Goal: Obtain resource: Download file/media

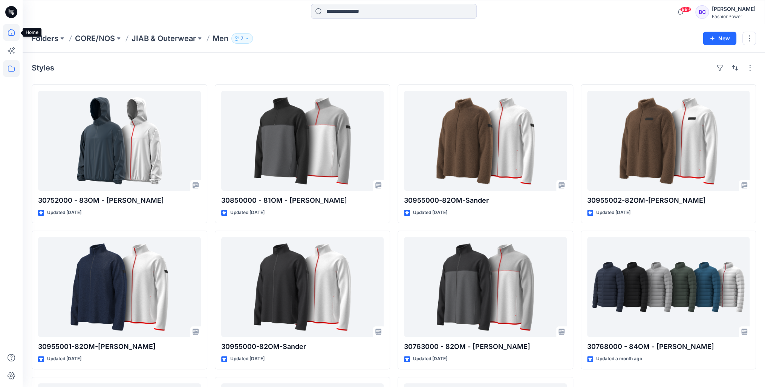
click at [14, 34] on icon at bounding box center [11, 32] width 17 height 17
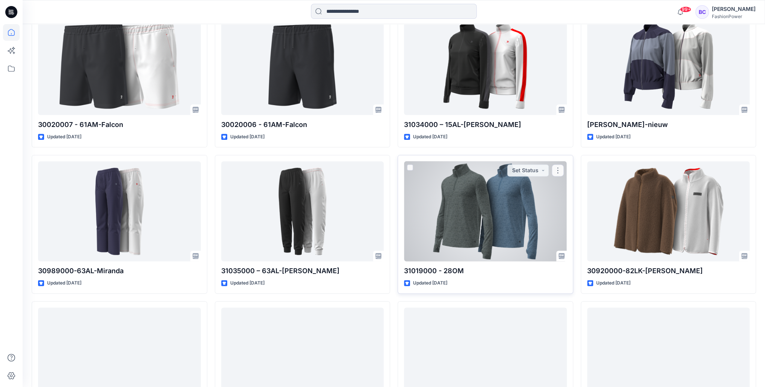
scroll to position [560, 0]
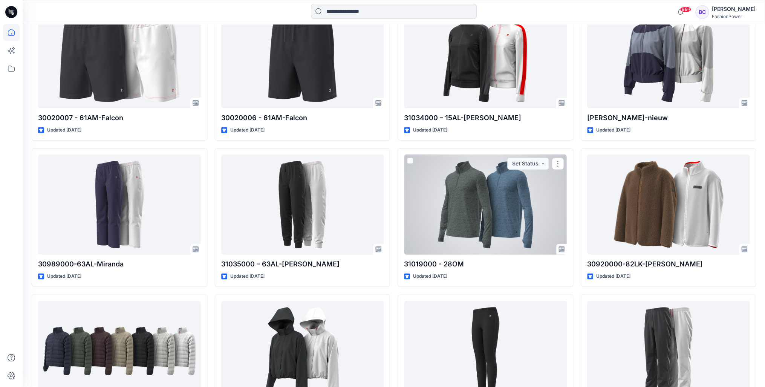
drag, startPoint x: 467, startPoint y: 271, endPoint x: 426, endPoint y: 288, distance: 44.3
click at [426, 288] on div "T101 - 63AM - [PERSON_NAME] Updated a day ago 30752000 - 83OM - [PERSON_NAME] U…" at bounding box center [485, 144] width 176 height 869
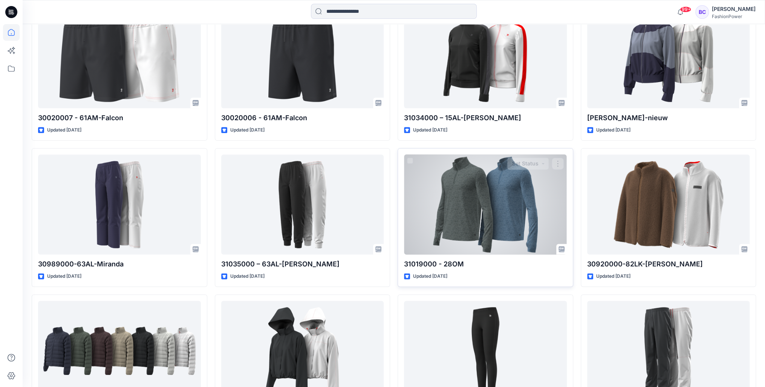
click at [497, 182] on div at bounding box center [485, 204] width 163 height 100
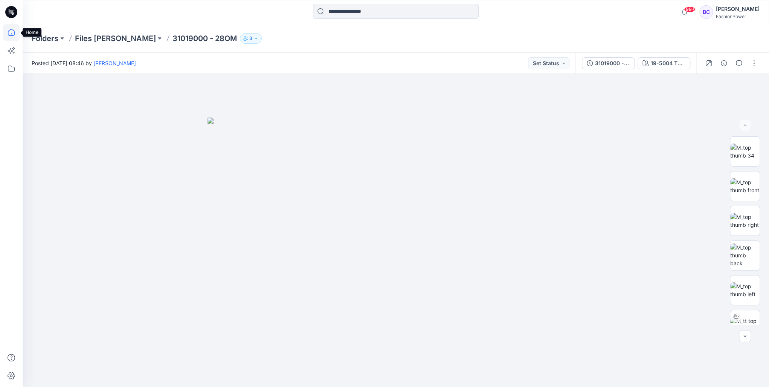
click at [8, 33] on icon at bounding box center [11, 32] width 7 height 7
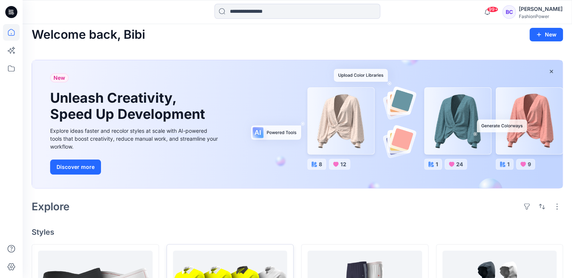
scroll to position [211, 0]
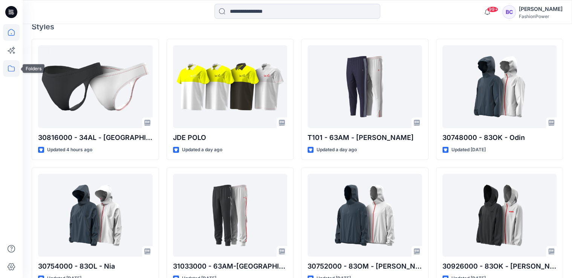
click at [16, 61] on icon at bounding box center [11, 68] width 17 height 17
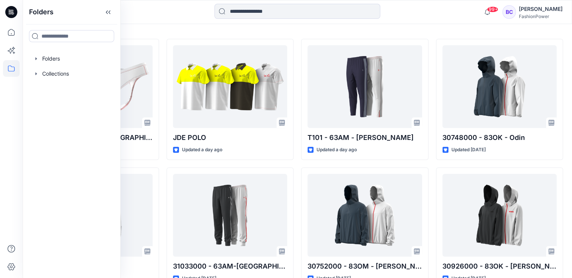
drag, startPoint x: 16, startPoint y: 32, endPoint x: 24, endPoint y: 32, distance: 8.3
click at [17, 32] on icon at bounding box center [11, 32] width 17 height 17
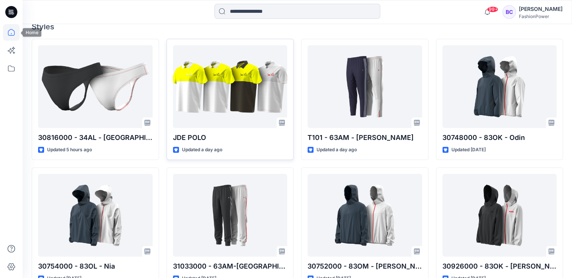
click at [271, 70] on div at bounding box center [230, 86] width 114 height 83
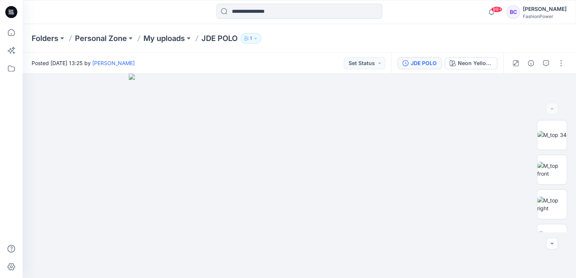
click at [420, 65] on div "JDE POLO" at bounding box center [424, 63] width 26 height 8
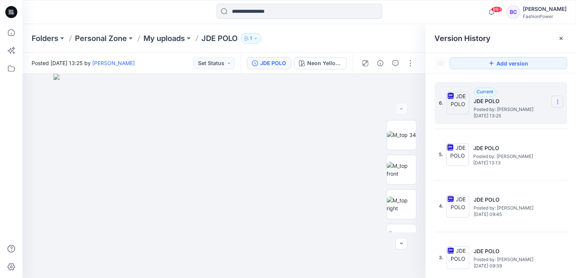
click at [551, 97] on section at bounding box center [557, 102] width 12 height 12
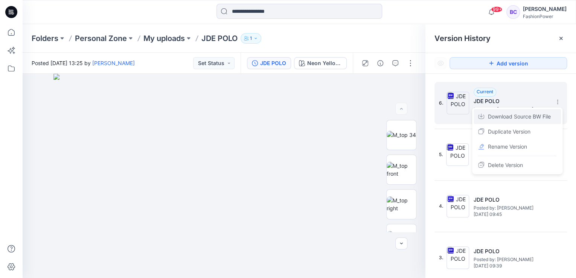
click at [529, 118] on span "Download Source BW File" at bounding box center [519, 116] width 63 height 9
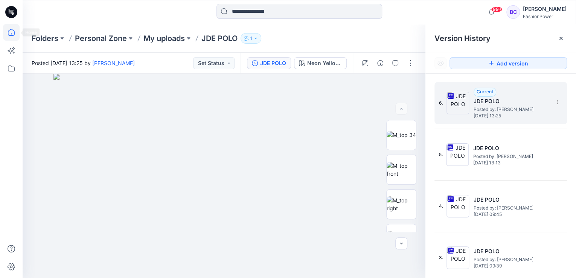
click at [13, 34] on icon at bounding box center [11, 32] width 17 height 17
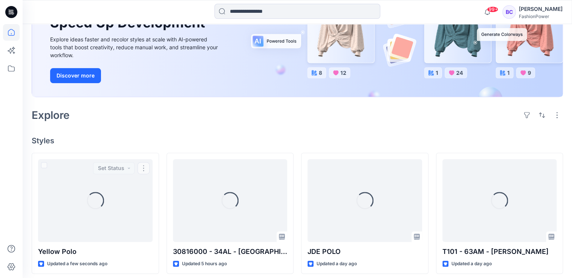
scroll to position [151, 0]
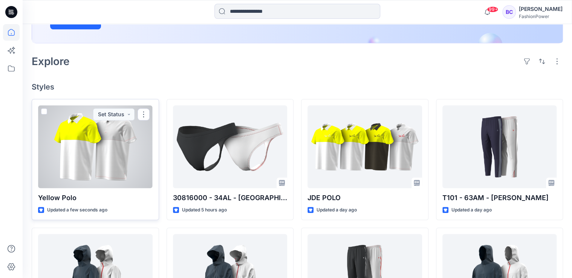
click at [104, 144] on div at bounding box center [95, 146] width 114 height 83
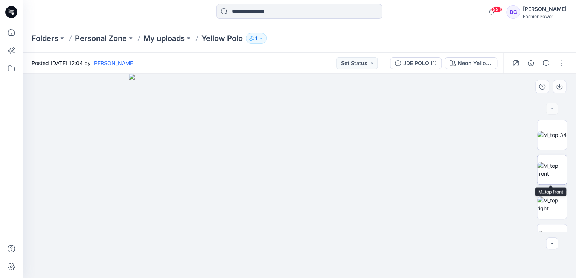
click at [557, 175] on img at bounding box center [551, 170] width 29 height 16
click at [253, 153] on img at bounding box center [299, 176] width 205 height 205
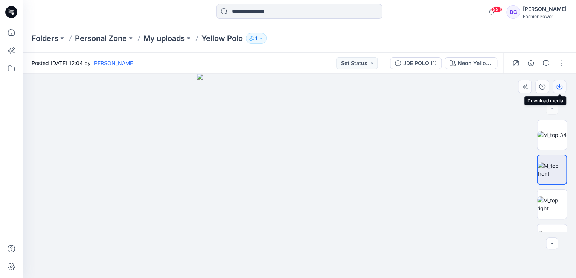
click at [560, 87] on icon "button" at bounding box center [560, 87] width 6 height 6
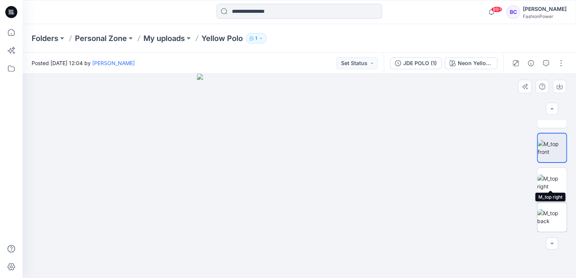
scroll to position [30, 0]
click at [545, 203] on img at bounding box center [551, 209] width 29 height 16
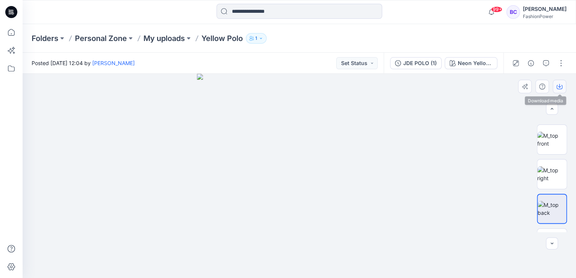
click at [560, 84] on icon "button" at bounding box center [560, 87] width 6 height 6
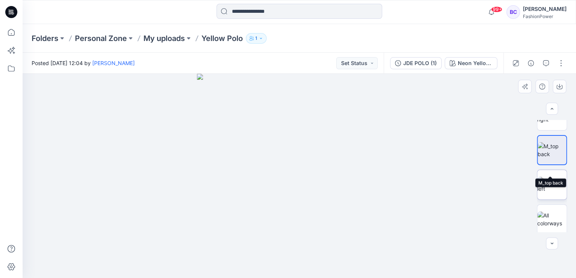
scroll to position [90, 0]
click at [550, 191] on img at bounding box center [551, 184] width 29 height 16
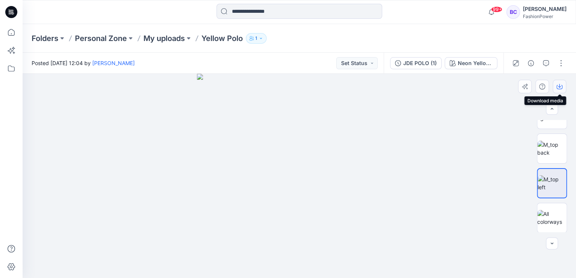
click at [559, 87] on icon "button" at bounding box center [559, 86] width 3 height 4
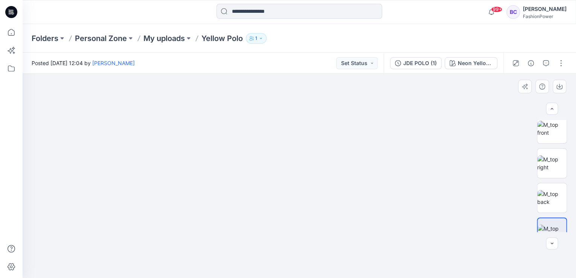
scroll to position [0, 0]
click at [545, 186] on div at bounding box center [552, 176] width 30 height 112
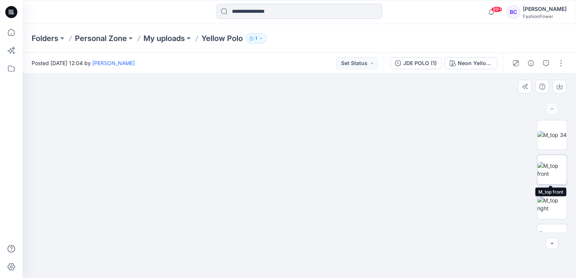
click at [549, 162] on img at bounding box center [551, 170] width 29 height 16
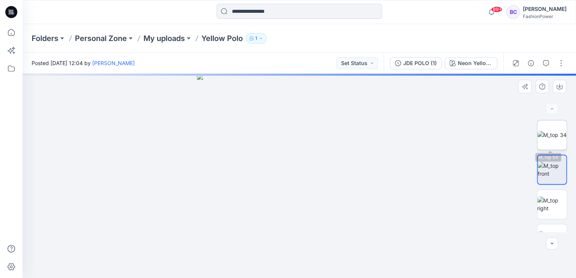
click at [550, 132] on img at bounding box center [551, 135] width 29 height 8
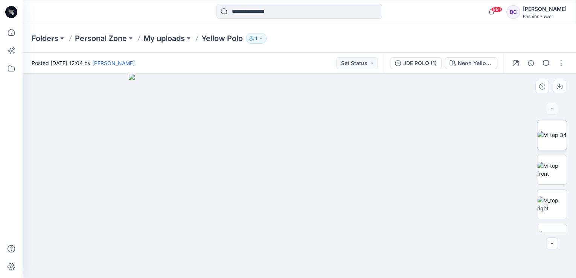
click at [560, 139] on img at bounding box center [551, 135] width 29 height 8
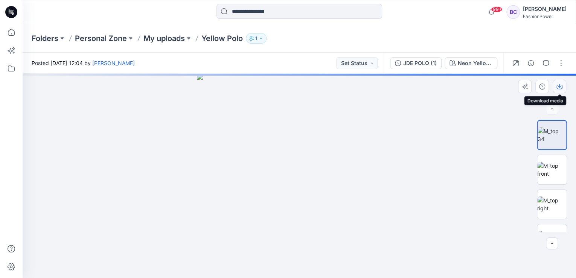
click at [557, 85] on icon "button" at bounding box center [560, 87] width 6 height 4
